Goal: Find specific page/section: Find specific page/section

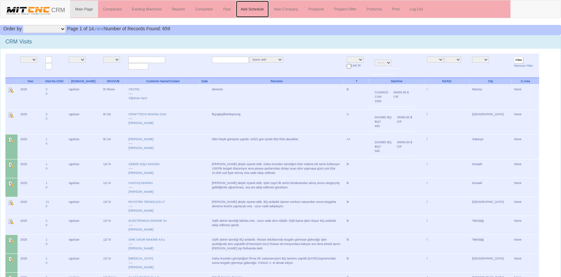
click at [264, 9] on link "Add Schedule" at bounding box center [252, 9] width 33 height 17
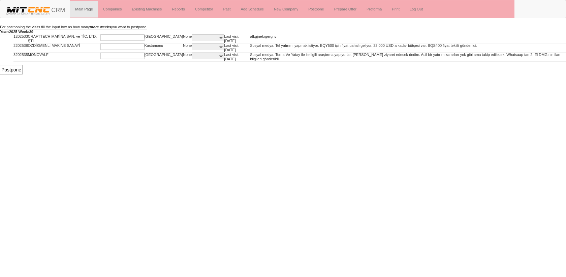
click at [195, 36] on select "C PI PIS PQR PQS Q QS SPARE PART SERVICE" at bounding box center [208, 37] width 32 height 7
click at [192, 34] on select "C PI PIS PQR PQS Q QS SPARE PART SERVICE" at bounding box center [208, 37] width 32 height 7
click at [145, 37] on input "text" at bounding box center [122, 37] width 44 height 6
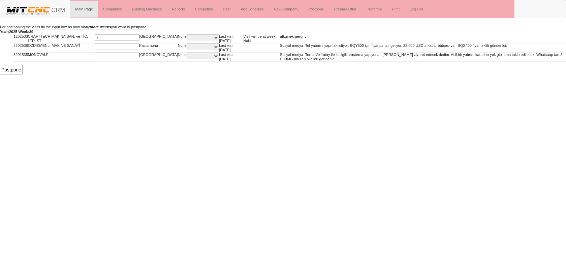
type input "7"
drag, startPoint x: 113, startPoint y: 45, endPoint x: 110, endPoint y: 48, distance: 4.3
click at [113, 46] on input "text" at bounding box center [117, 46] width 44 height 6
click at [110, 49] on input "text" at bounding box center [117, 46] width 44 height 6
type input "8"
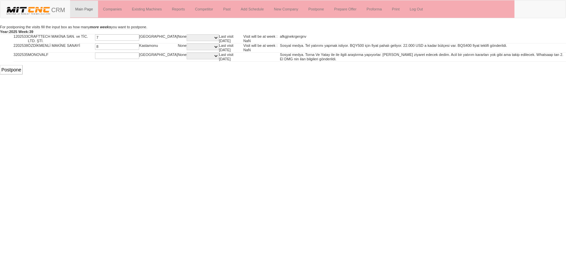
click at [105, 54] on input "text" at bounding box center [117, 56] width 44 height 6
type input "9"
click at [101, 47] on input "8" at bounding box center [117, 46] width 44 height 6
click at [106, 40] on input "7" at bounding box center [117, 37] width 44 height 6
drag, startPoint x: 225, startPoint y: 93, endPoint x: 247, endPoint y: 74, distance: 28.7
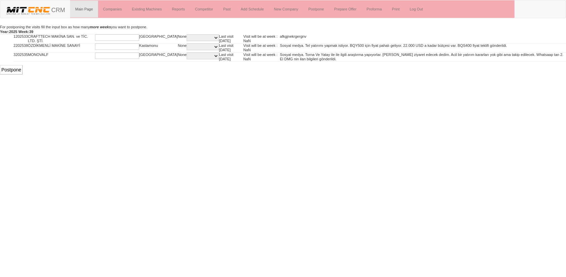
click at [225, 74] on html "Toggle navigation CRM Main Page Companies Existing Machines Reports Competitor …" at bounding box center [283, 37] width 566 height 74
click at [396, 8] on link "Print" at bounding box center [396, 9] width 18 height 17
click at [356, 8] on link "Prepare Offer" at bounding box center [345, 9] width 32 height 17
click at [233, 7] on link "Past" at bounding box center [227, 9] width 18 height 17
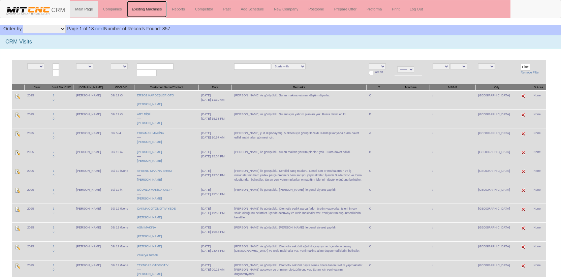
click at [159, 10] on link "Existing Machines" at bounding box center [147, 9] width 40 height 17
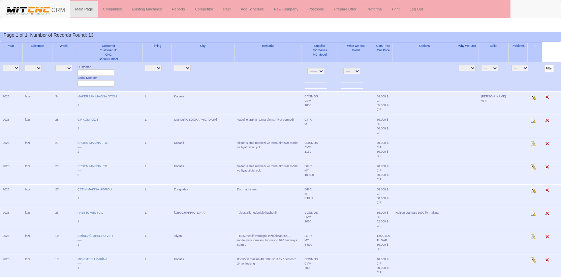
click at [153, 68] on select "NE E L S" at bounding box center [153, 68] width 17 height 6
select select "11"
click at [145, 65] on select "NE E L S" at bounding box center [153, 68] width 17 height 6
click at [544, 68] on input "Filter" at bounding box center [548, 68] width 9 height 7
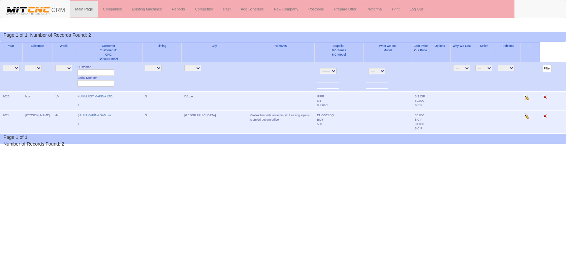
click at [146, 69] on select "NE E S" at bounding box center [153, 68] width 17 height 6
click at [145, 65] on select "NE E S" at bounding box center [153, 68] width 17 height 6
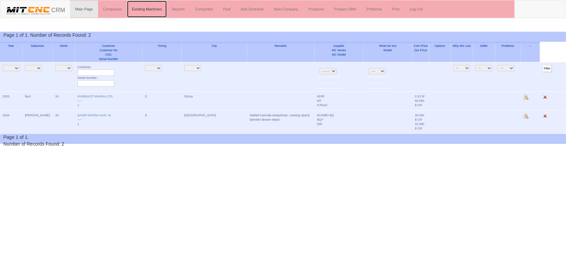
click at [140, 8] on link "Existing Machines" at bounding box center [147, 9] width 40 height 17
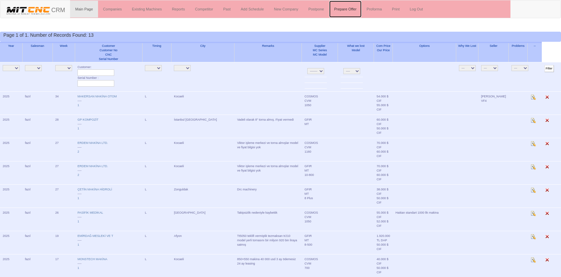
click at [356, 11] on link "Prepare Offer" at bounding box center [345, 9] width 32 height 17
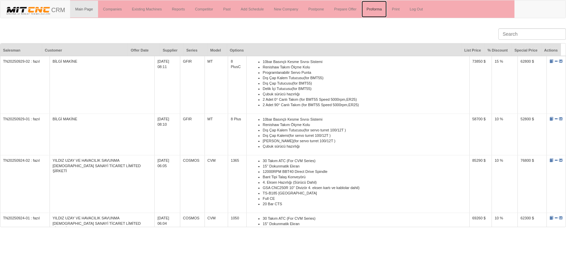
click at [376, 12] on link "Proforma" at bounding box center [373, 9] width 25 height 17
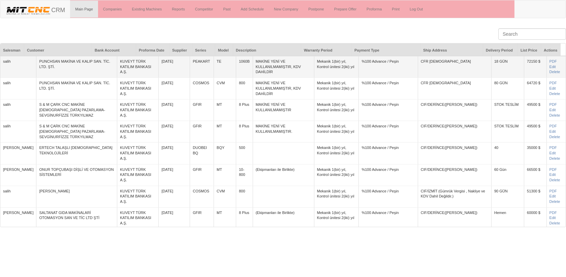
click at [167, 65] on td "[DATE]" at bounding box center [174, 67] width 31 height 22
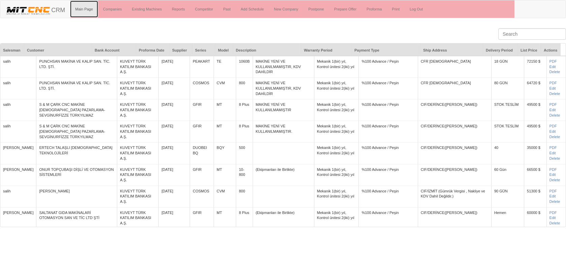
click at [83, 9] on link "Main Page" at bounding box center [84, 9] width 28 height 17
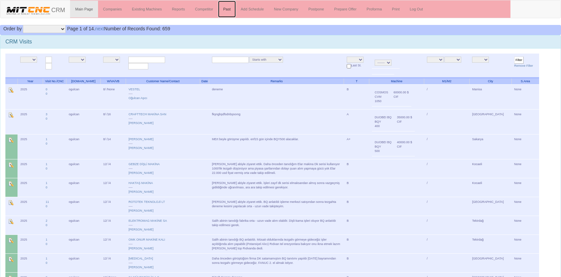
click at [229, 13] on link "Past" at bounding box center [227, 9] width 18 height 17
